Goal: Transaction & Acquisition: Register for event/course

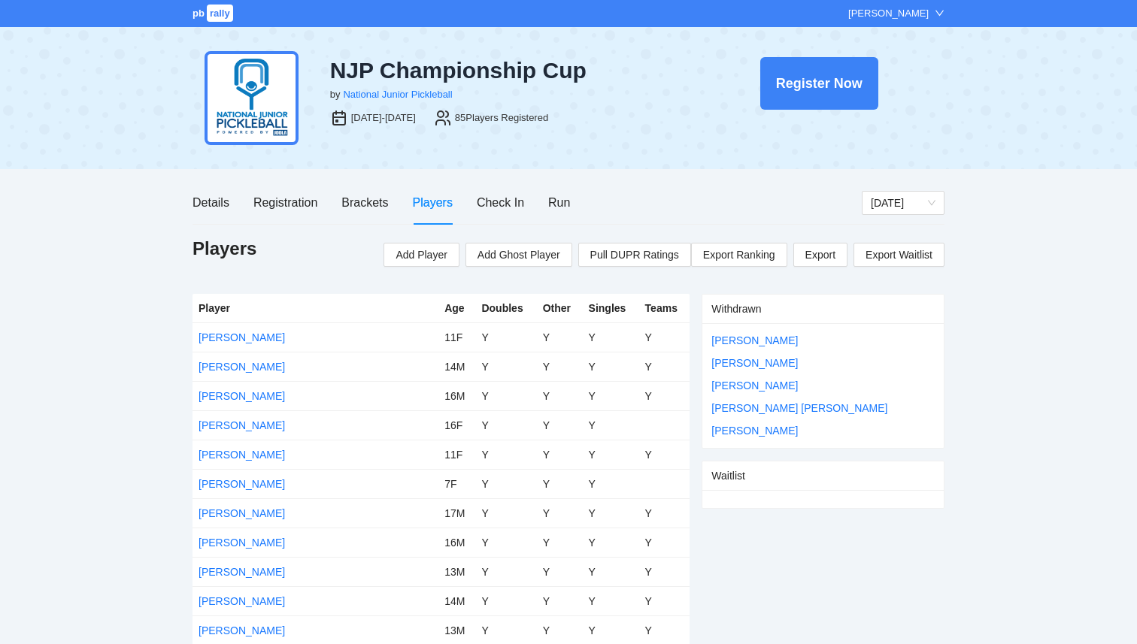
click at [214, 13] on span "rally" at bounding box center [220, 13] width 26 height 17
